Goal: Complete application form

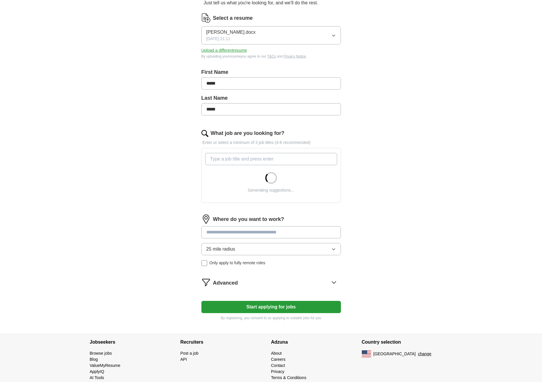
scroll to position [67, 0]
click at [220, 159] on input "What job are you looking for?" at bounding box center [271, 158] width 132 height 12
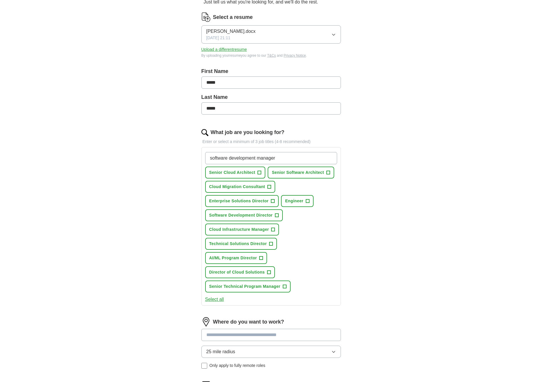
click at [310, 214] on div "software development manager Senior Cloud Architect + Senior Software Architect…" at bounding box center [271, 222] width 134 height 145
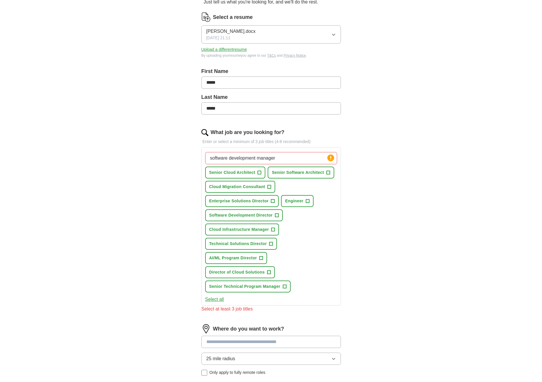
click at [286, 159] on input "software development manager" at bounding box center [271, 158] width 132 height 12
type input "s"
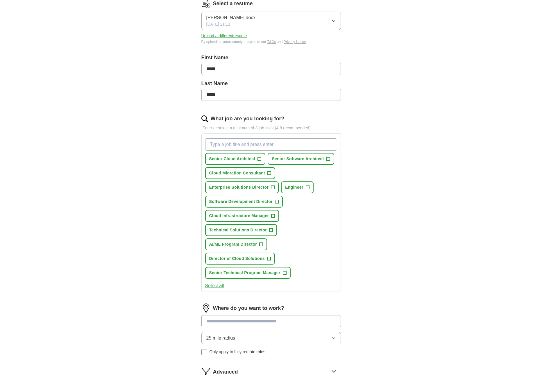
scroll to position [81, 0]
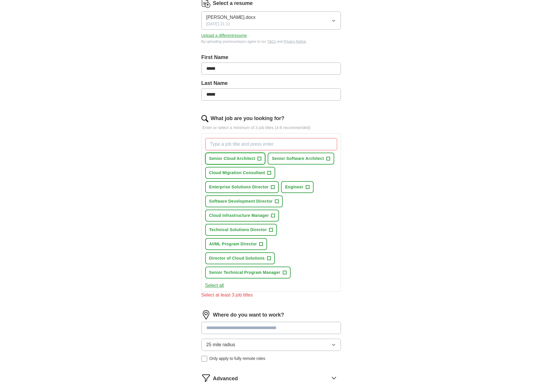
click at [259, 158] on span "+" at bounding box center [259, 158] width 3 height 5
click at [272, 187] on span "+" at bounding box center [272, 187] width 3 height 5
click at [278, 201] on span "+" at bounding box center [276, 201] width 3 height 5
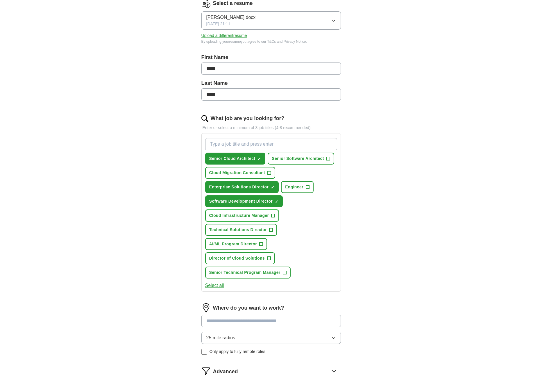
click at [272, 214] on span "+" at bounding box center [273, 215] width 3 height 5
click at [270, 230] on span "+" at bounding box center [270, 230] width 3 height 5
click at [266, 258] on button "Director of Cloud Solutions +" at bounding box center [240, 258] width 70 height 12
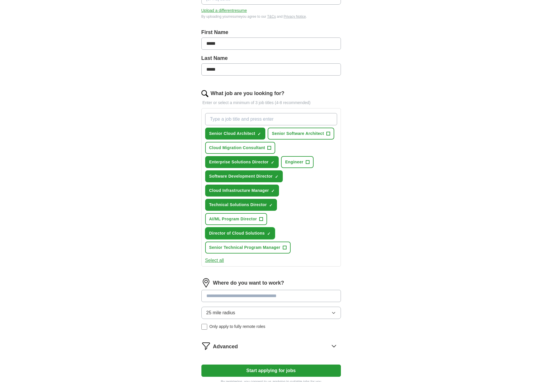
scroll to position [106, 0]
click at [284, 248] on span "+" at bounding box center [284, 247] width 3 height 5
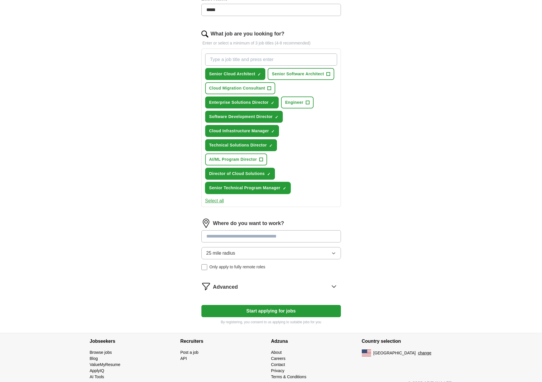
scroll to position [175, 0]
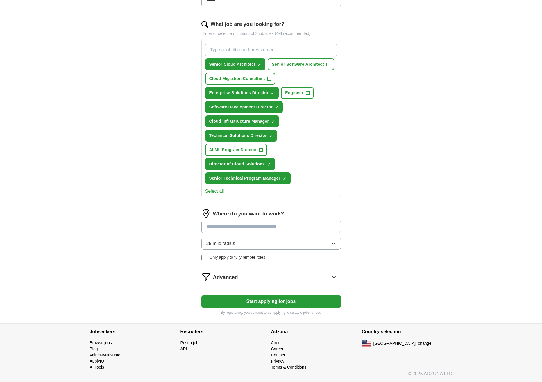
click at [238, 225] on input at bounding box center [271, 227] width 140 height 12
type input "****"
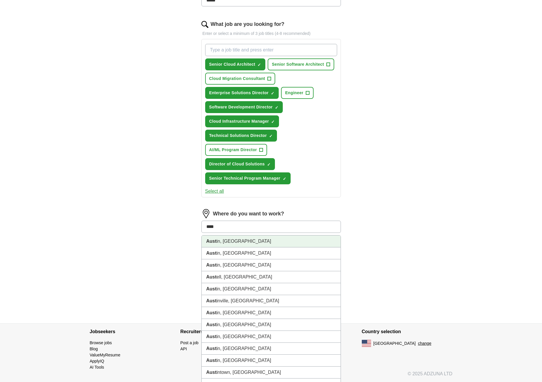
click at [229, 240] on li "[GEOGRAPHIC_DATA] in, [GEOGRAPHIC_DATA]" at bounding box center [271, 241] width 139 height 12
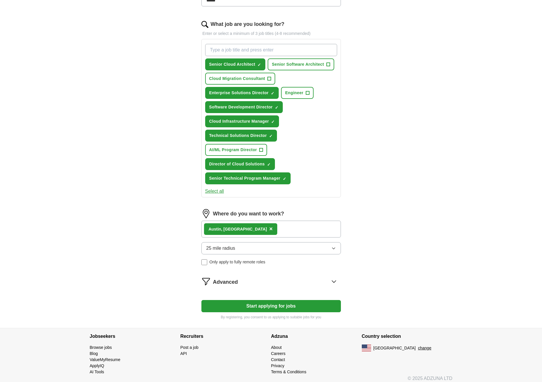
click at [269, 247] on button "25 mile radius" at bounding box center [271, 248] width 140 height 12
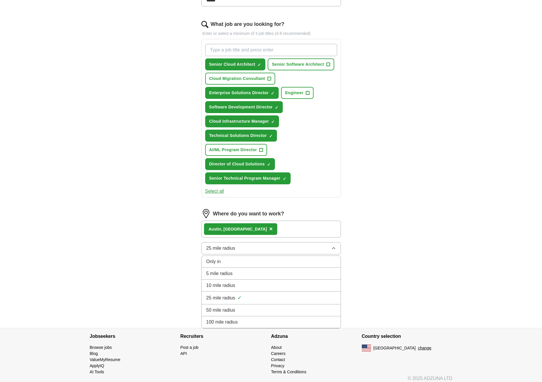
click at [232, 309] on span "50 mile radius" at bounding box center [220, 310] width 29 height 7
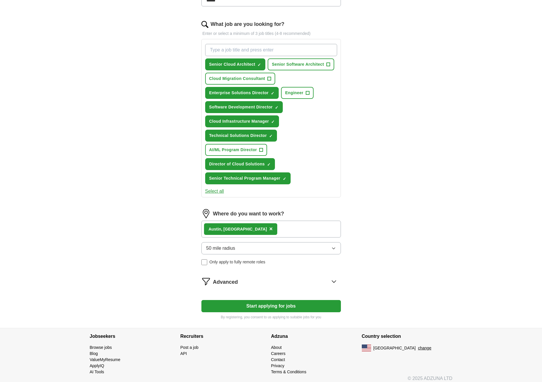
scroll to position [180, 0]
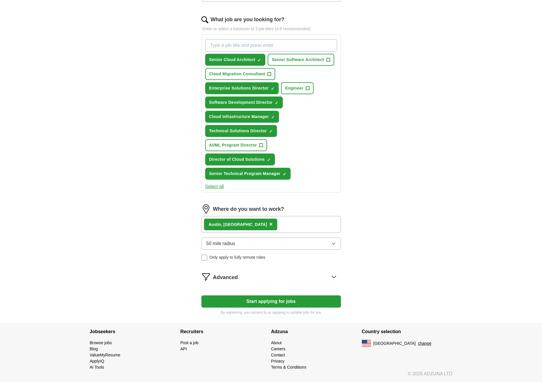
click at [279, 302] on button "Start applying for jobs" at bounding box center [271, 301] width 140 height 12
select select "**"
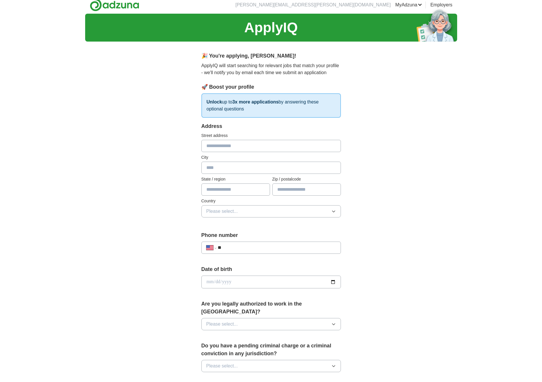
scroll to position [4, 0]
click at [225, 145] on input "text" at bounding box center [271, 146] width 140 height 12
click at [220, 146] on input "****" at bounding box center [271, 146] width 140 height 12
type input "**********"
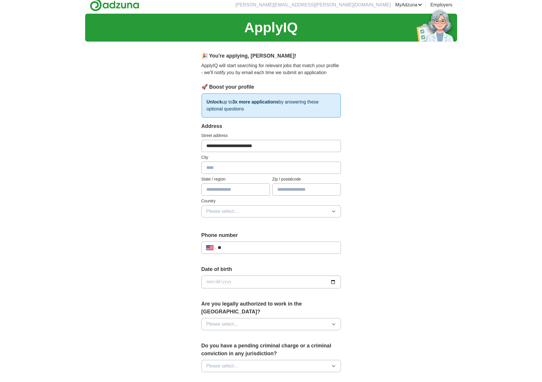
type input "**********"
type input "**"
type input "*****"
type input "**********"
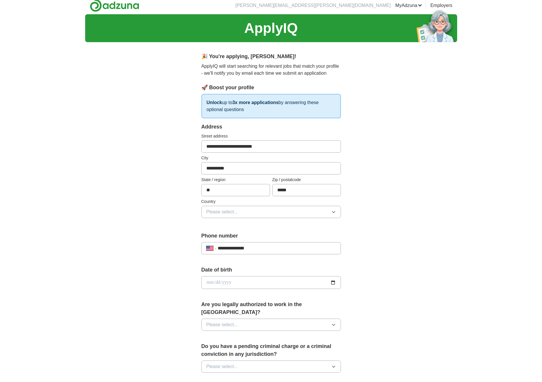
click at [227, 211] on span "Please select..." at bounding box center [222, 211] width 32 height 7
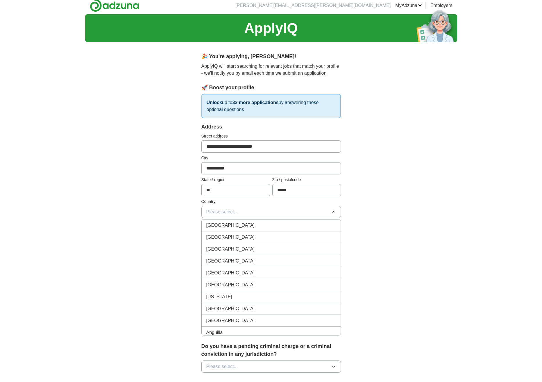
scroll to position [5, 0]
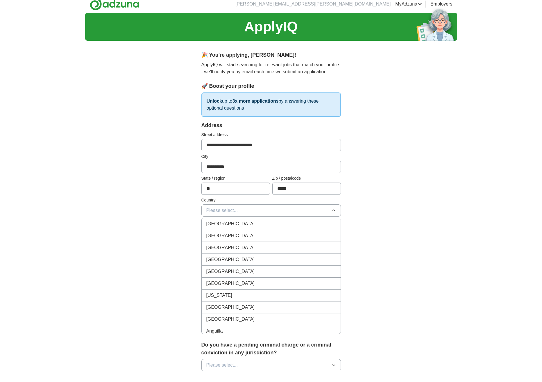
drag, startPoint x: 228, startPoint y: 235, endPoint x: 227, endPoint y: 231, distance: 4.1
click at [228, 235] on span "[GEOGRAPHIC_DATA]" at bounding box center [230, 235] width 49 height 7
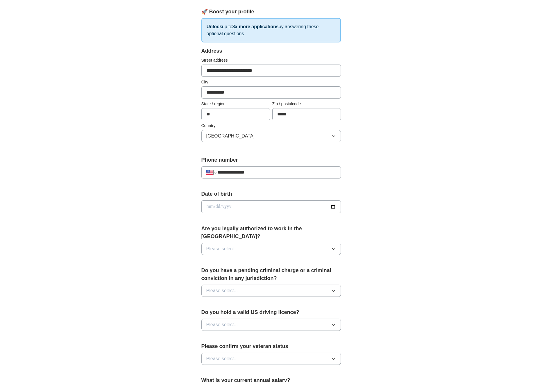
scroll to position [80, 0]
click at [281, 242] on button "Please select..." at bounding box center [271, 248] width 140 height 12
click at [225, 258] on div "Yes" at bounding box center [271, 261] width 130 height 7
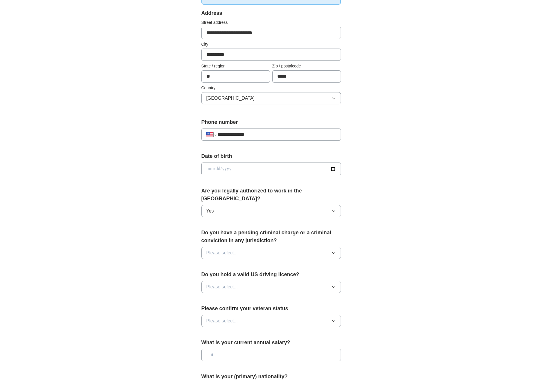
scroll to position [118, 0]
click at [244, 246] on button "Please select..." at bounding box center [271, 252] width 140 height 12
click at [225, 274] on div "No" at bounding box center [271, 277] width 130 height 7
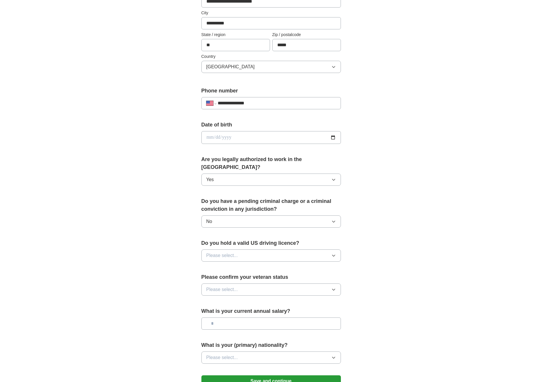
scroll to position [150, 0]
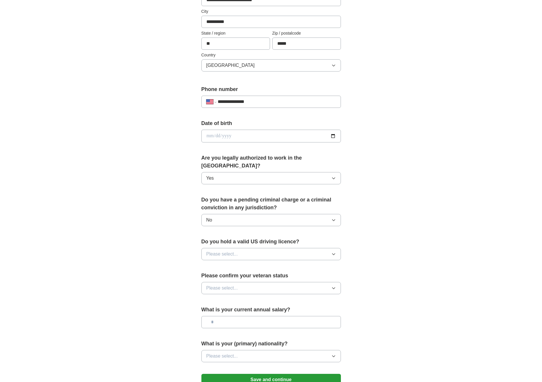
click at [219, 251] on span "Please select..." at bounding box center [222, 254] width 32 height 7
click at [215, 264] on div "Yes" at bounding box center [271, 267] width 130 height 7
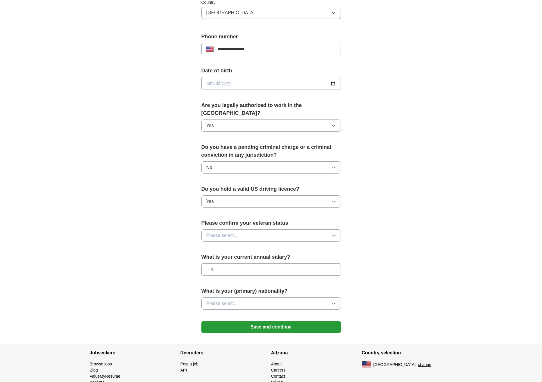
scroll to position [204, 0]
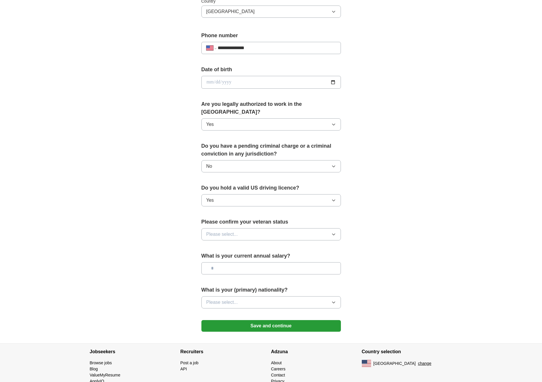
click at [220, 231] on span "Please select..." at bounding box center [222, 234] width 32 height 7
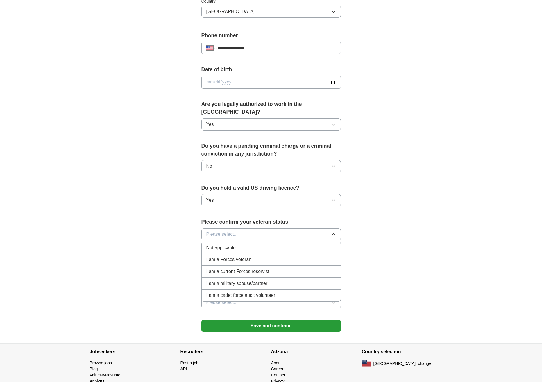
scroll to position [215, 0]
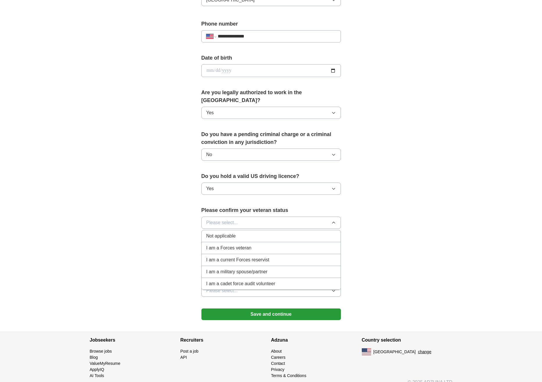
click at [216, 233] on span "Not applicable" at bounding box center [220, 236] width 29 height 7
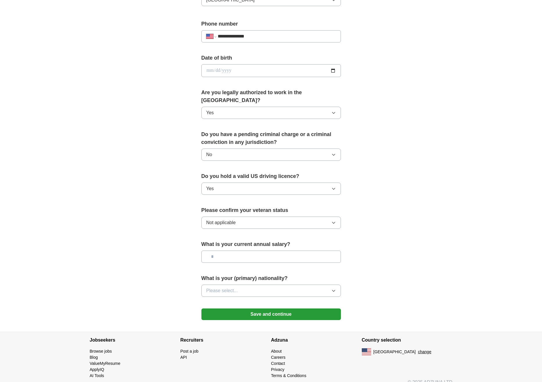
click at [227, 251] on input "text" at bounding box center [271, 257] width 140 height 12
type input "********"
click at [244, 276] on div "What is your (primary) nationality? Please select..." at bounding box center [271, 287] width 140 height 27
click at [245, 285] on button "Please select..." at bounding box center [271, 291] width 140 height 12
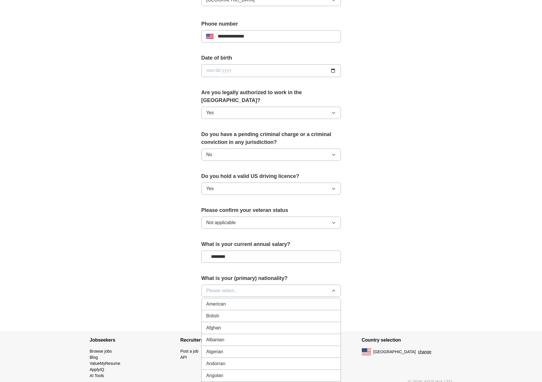
click at [229, 301] on div "American" at bounding box center [271, 304] width 130 height 7
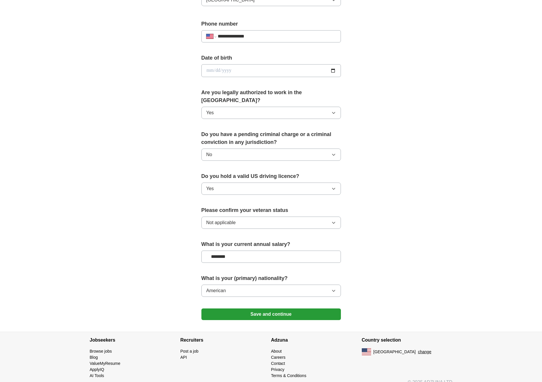
click at [268, 308] on button "Save and continue" at bounding box center [271, 314] width 140 height 12
